Goal: Task Accomplishment & Management: Manage account settings

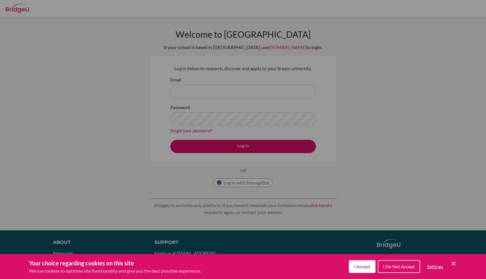
click at [356, 269] on button "I Accept" at bounding box center [362, 266] width 27 height 13
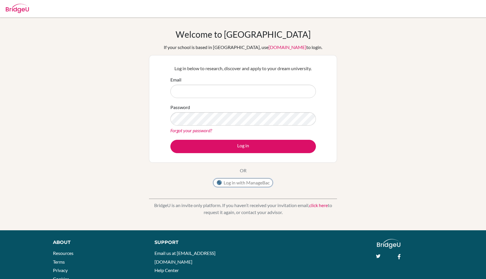
click at [233, 182] on button "Log in with ManageBac" at bounding box center [243, 182] width 60 height 9
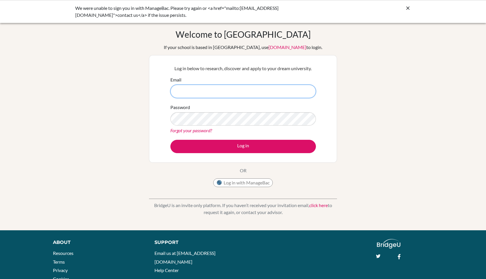
paste input "kalliaras.panagiotis@mfa.gr!"
type input "kalliaras.panagiotis@mfa.gr!"
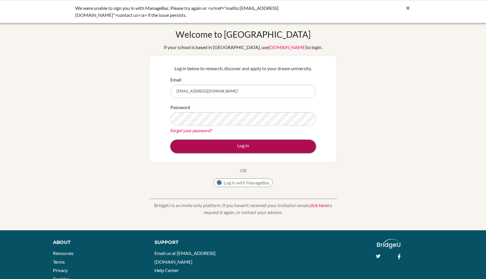
click at [235, 146] on button "Log in" at bounding box center [244, 146] width 146 height 13
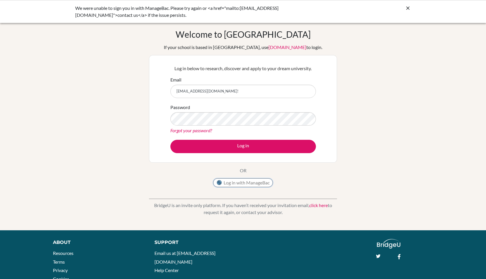
click at [240, 182] on button "Log in with ManageBac" at bounding box center [243, 182] width 60 height 9
click at [252, 182] on button "Log in with ManageBac" at bounding box center [243, 182] width 60 height 9
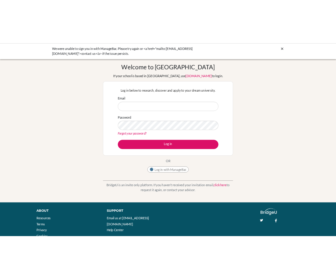
scroll to position [30, 0]
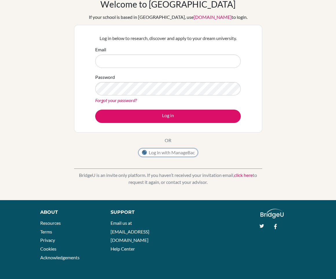
click at [168, 153] on button "Log in with ManageBac" at bounding box center [168, 152] width 60 height 9
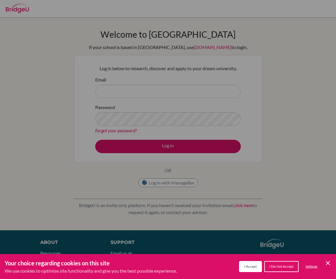
click at [246, 265] on span "I Accept" at bounding box center [250, 266] width 12 height 4
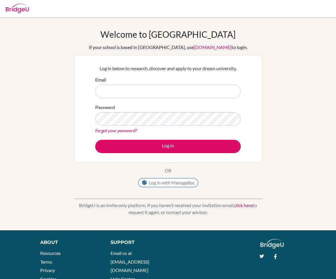
click at [168, 181] on button "Log in with ManageBac" at bounding box center [168, 182] width 60 height 9
